Goal: Transaction & Acquisition: Subscribe to service/newsletter

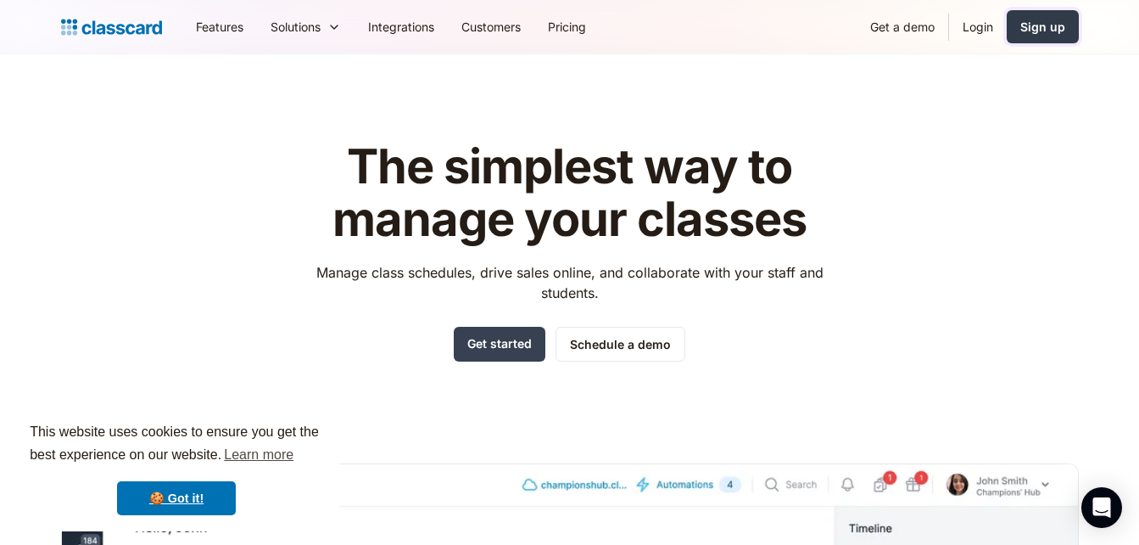
click at [1032, 26] on div "Sign up" at bounding box center [1043, 27] width 45 height 18
drag, startPoint x: 1048, startPoint y: 36, endPoint x: 660, endPoint y: 59, distance: 388.4
drag, startPoint x: 660, startPoint y: 59, endPoint x: 443, endPoint y: 124, distance: 226.8
